Goal: Navigation & Orientation: Find specific page/section

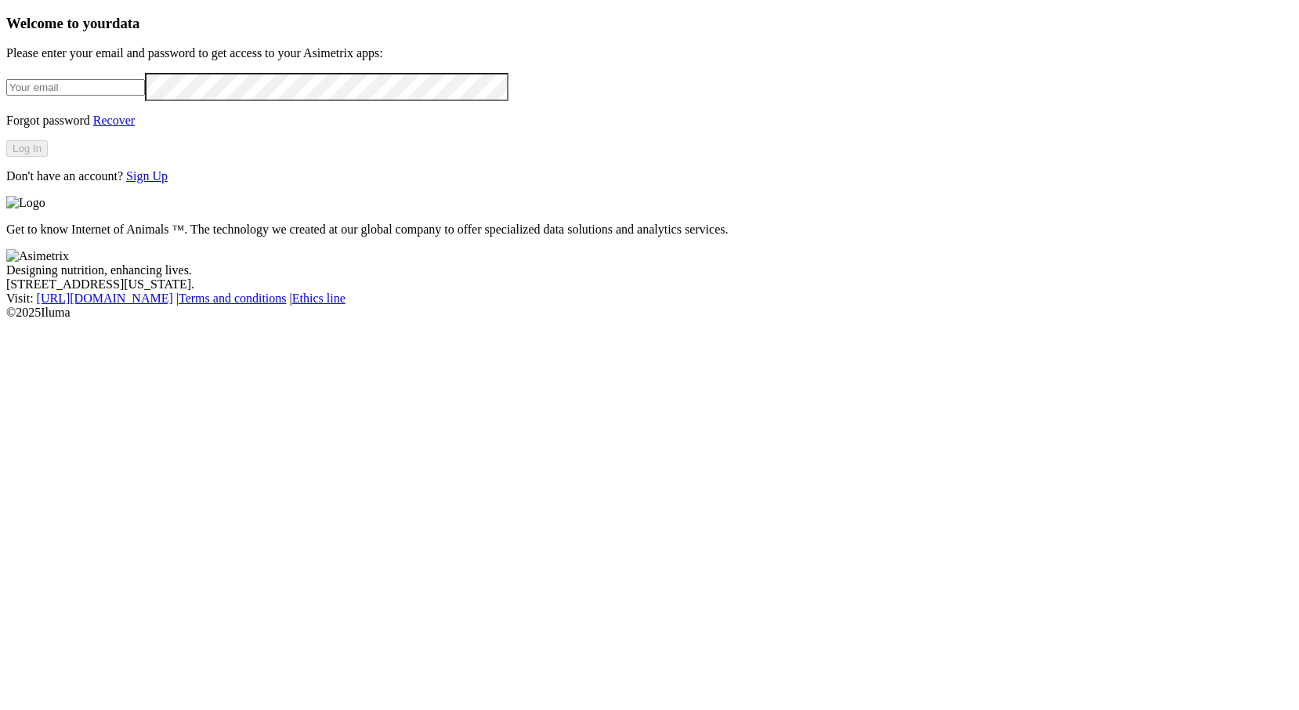
type input "[PERSON_NAME][EMAIL_ADDRESS][DOMAIN_NAME]"
click at [48, 157] on button "Log In" at bounding box center [27, 148] width 42 height 16
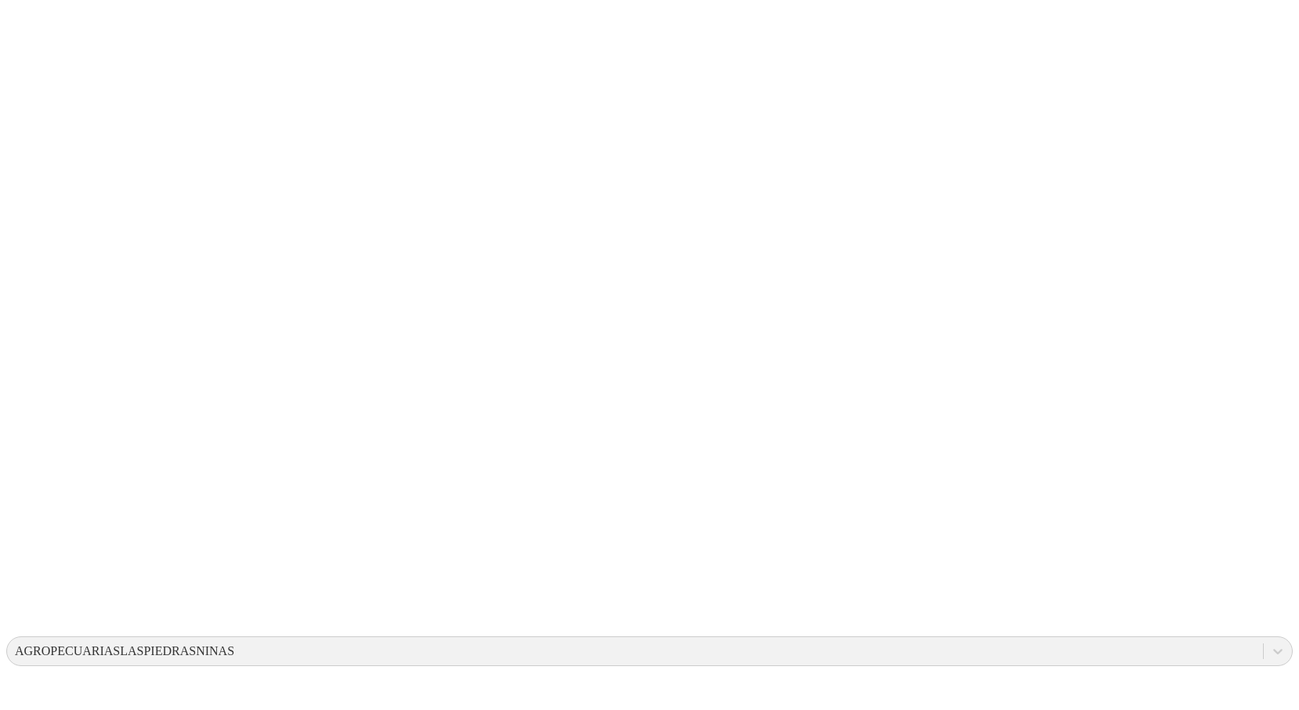
drag, startPoint x: 635, startPoint y: 249, endPoint x: 685, endPoint y: 303, distance: 73.2
click at [234, 644] on div "AGROPECUARIASLASPIEDRASNINAS" at bounding box center [124, 651] width 219 height 14
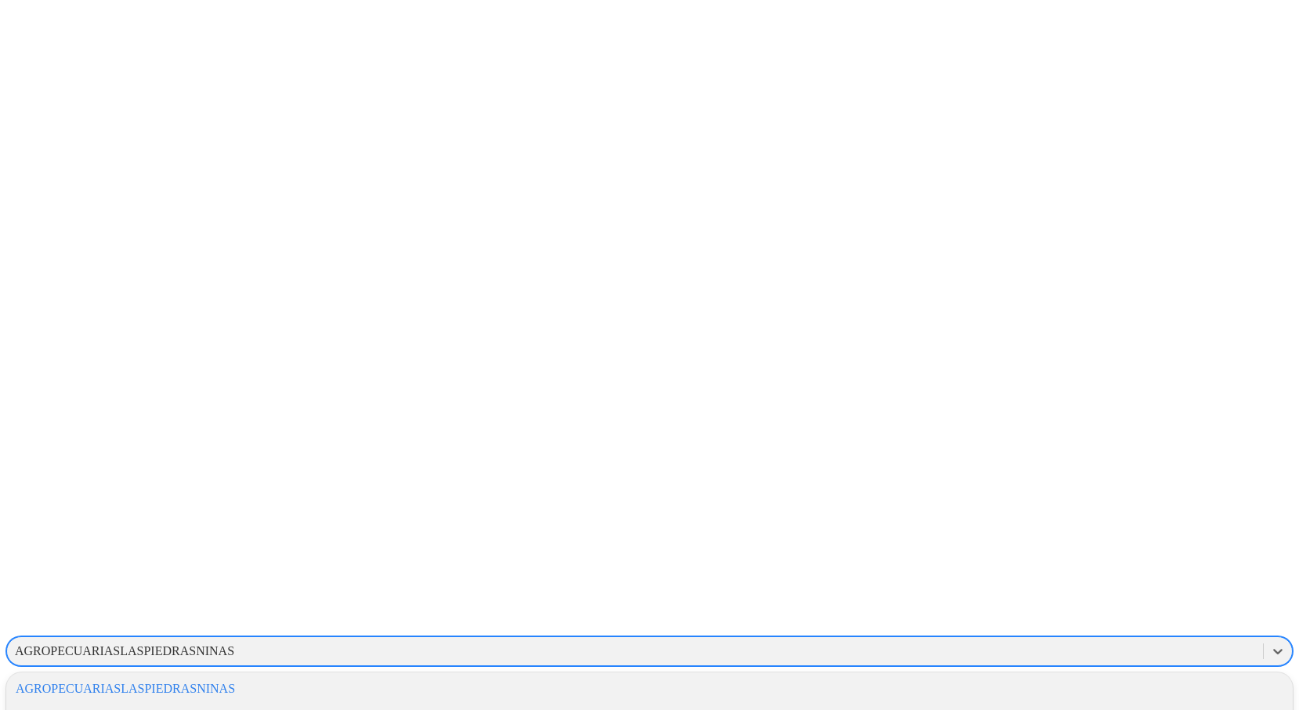
scroll to position [868, 0]
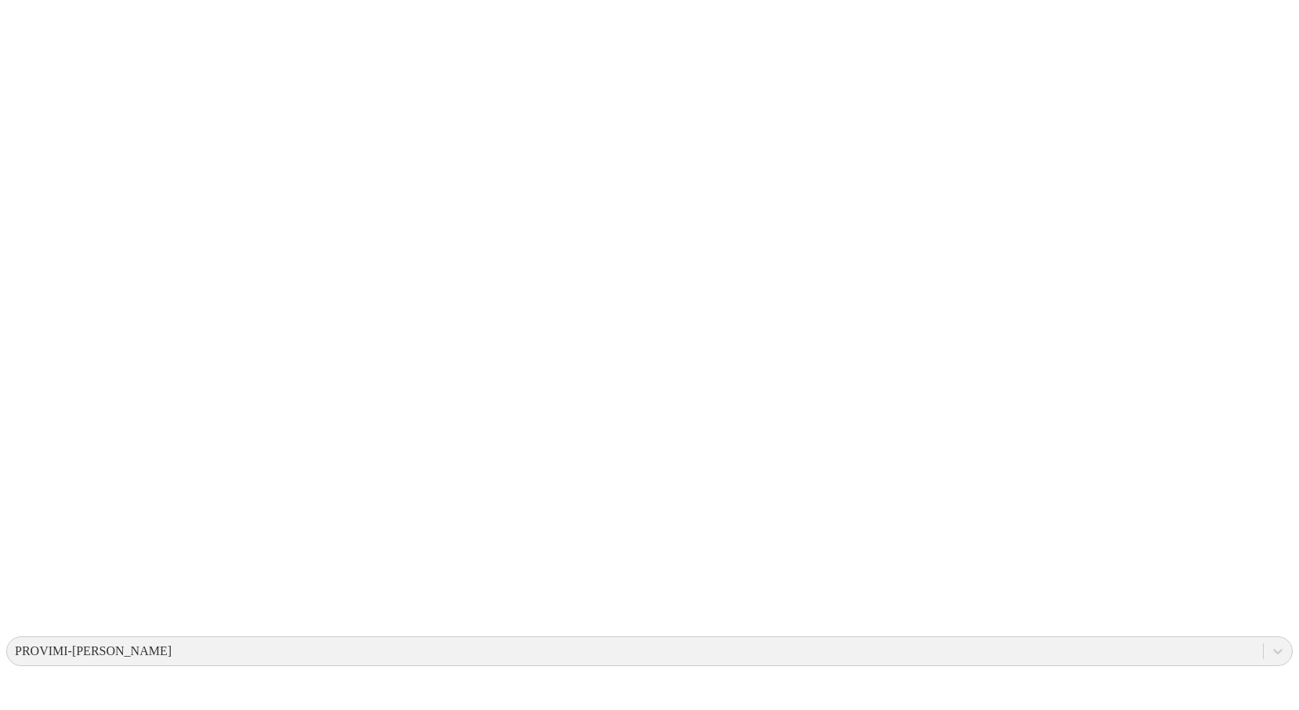
drag, startPoint x: 240, startPoint y: 410, endPoint x: 300, endPoint y: 458, distance: 77.4
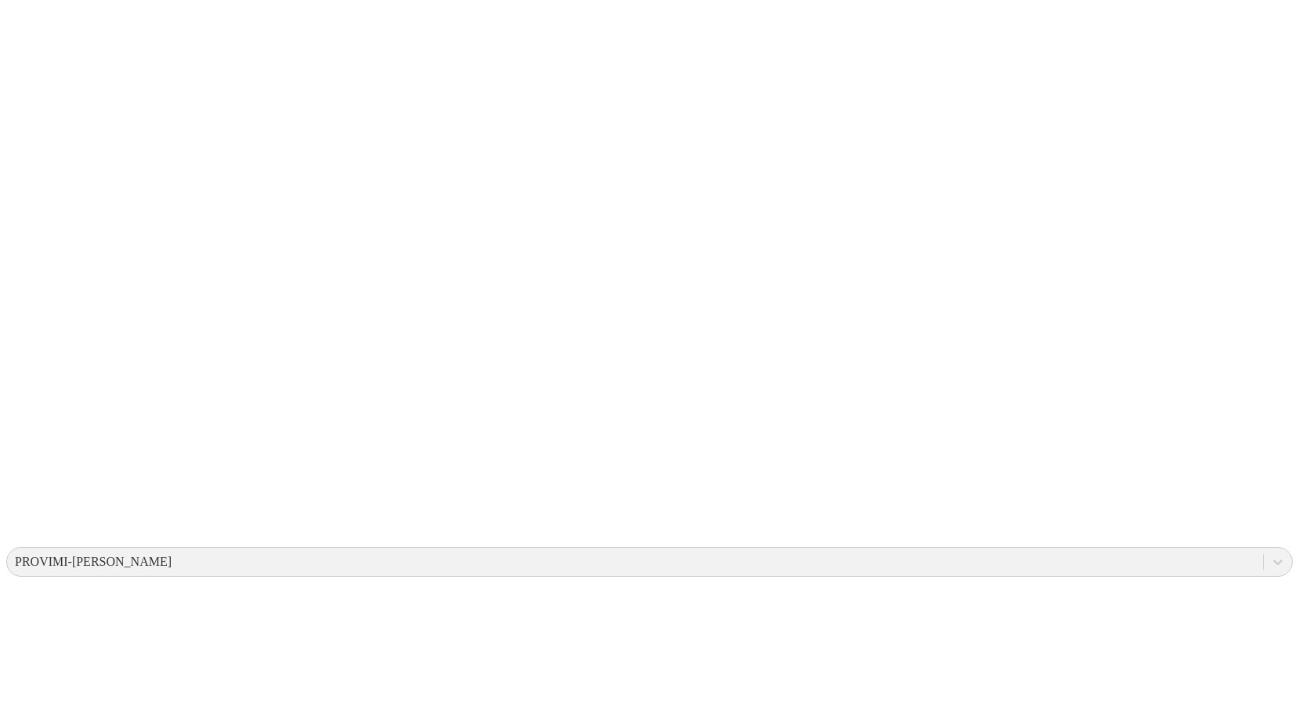
scroll to position [87, 0]
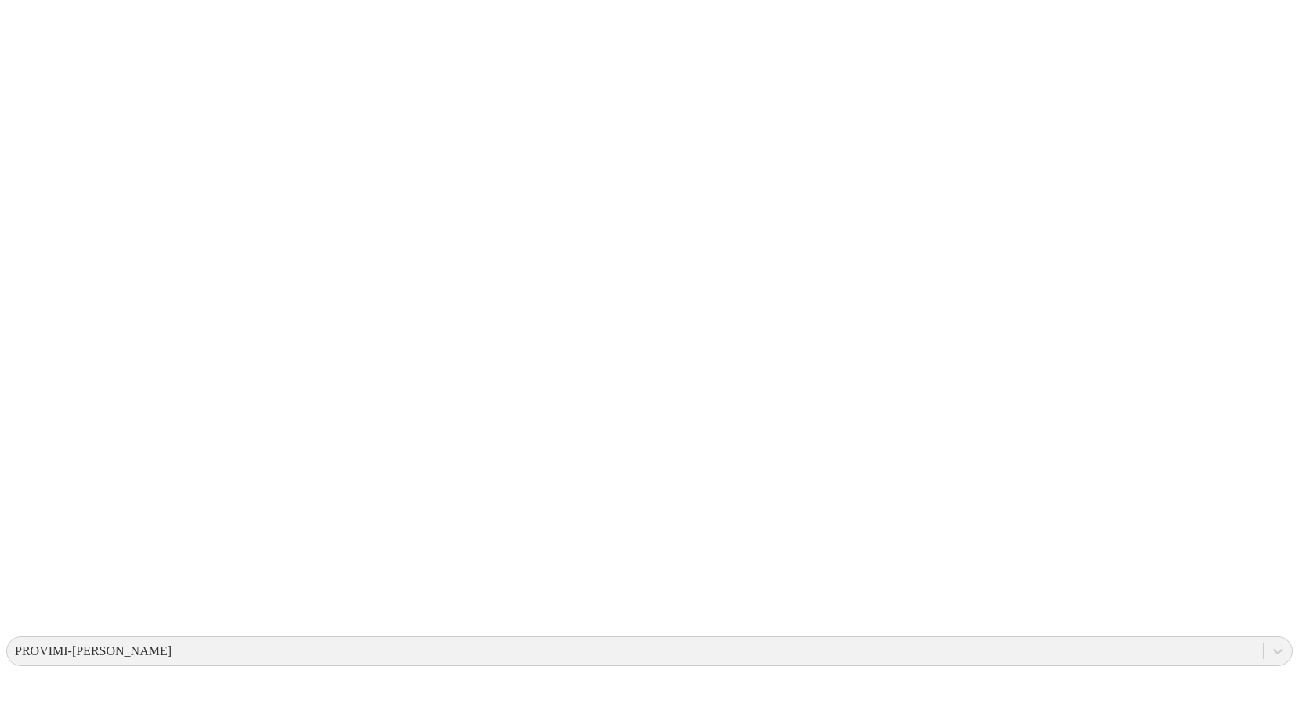
drag, startPoint x: 189, startPoint y: 511, endPoint x: 1019, endPoint y: 130, distance: 913.6
